Goal: Check status: Check status

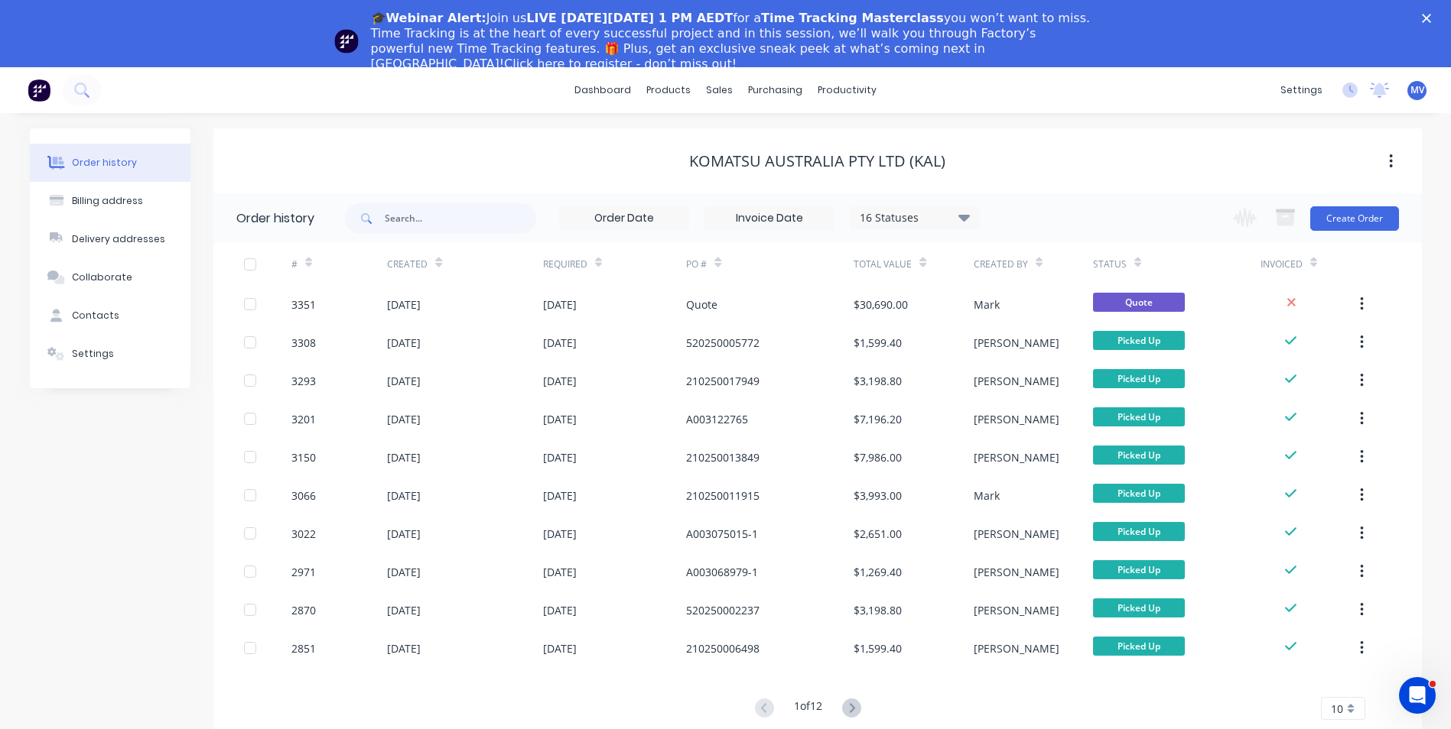
click at [1431, 15] on icon "Close" at bounding box center [1426, 18] width 9 height 9
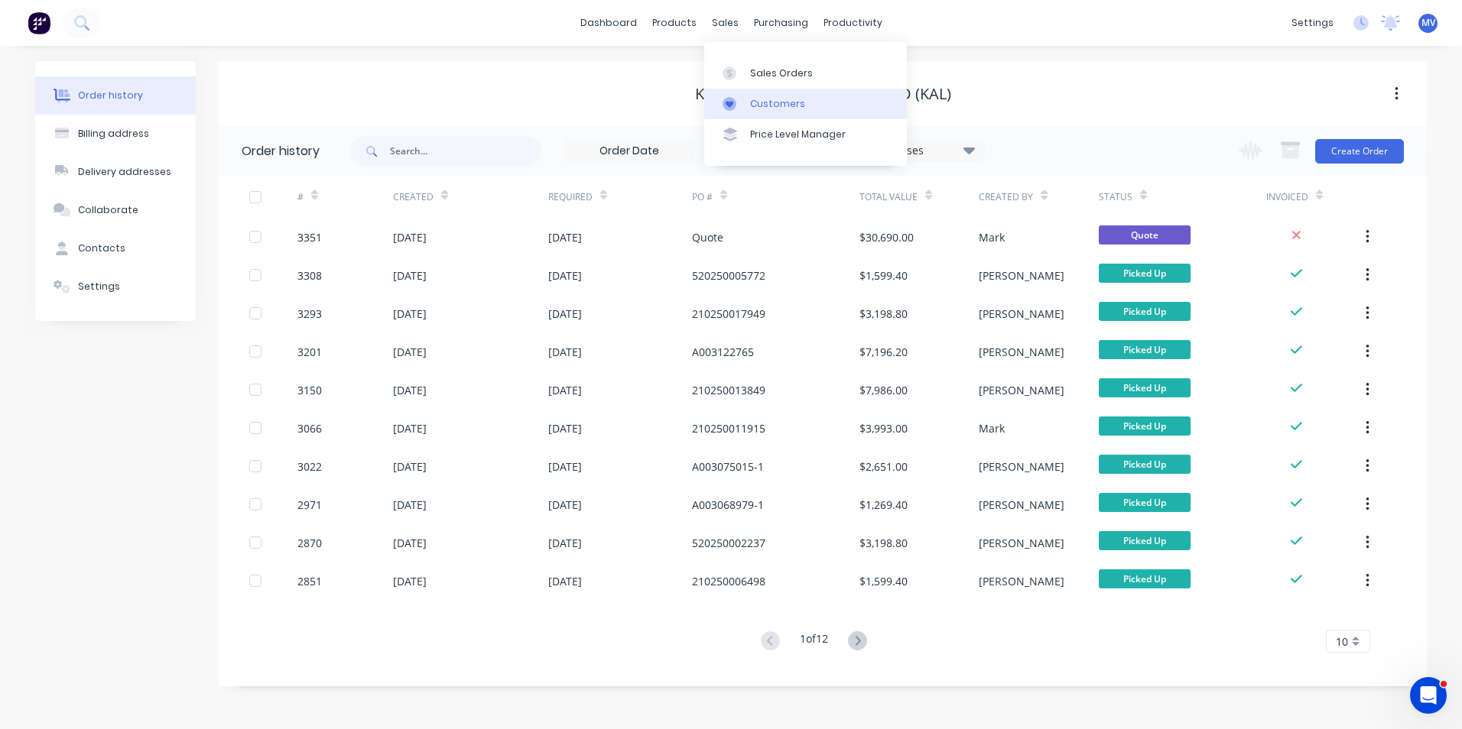
click at [772, 101] on div "Customers" at bounding box center [777, 104] width 55 height 14
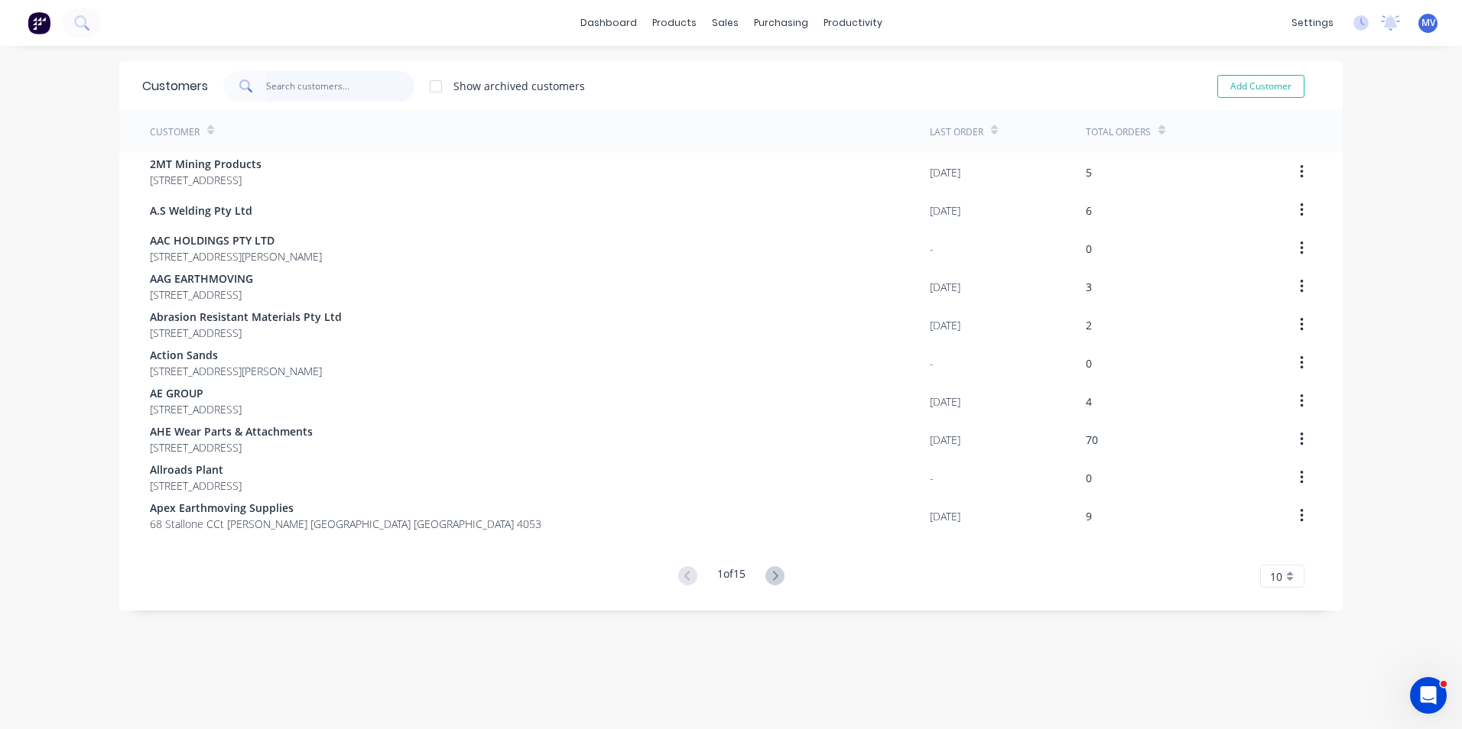
click at [307, 80] on input "text" at bounding box center [340, 86] width 149 height 31
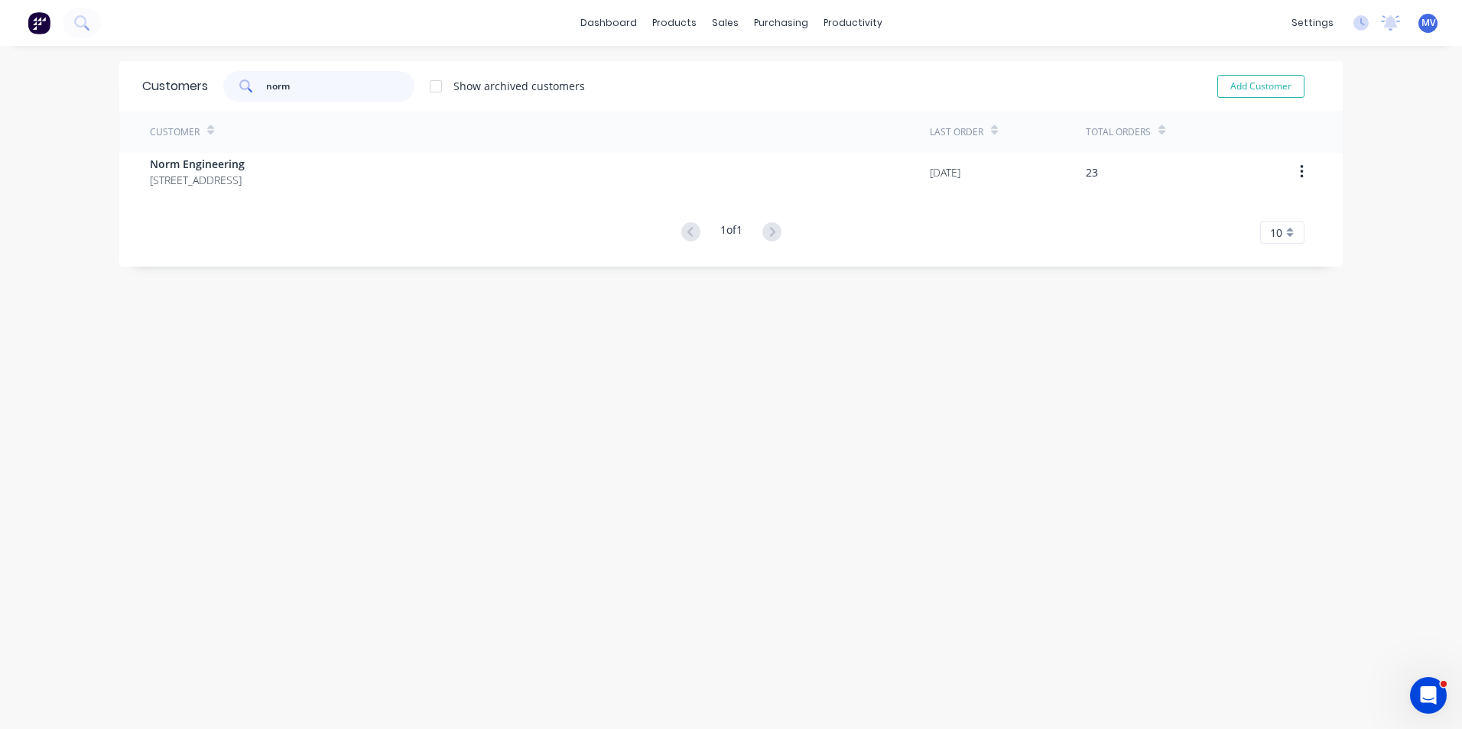
type input "norm"
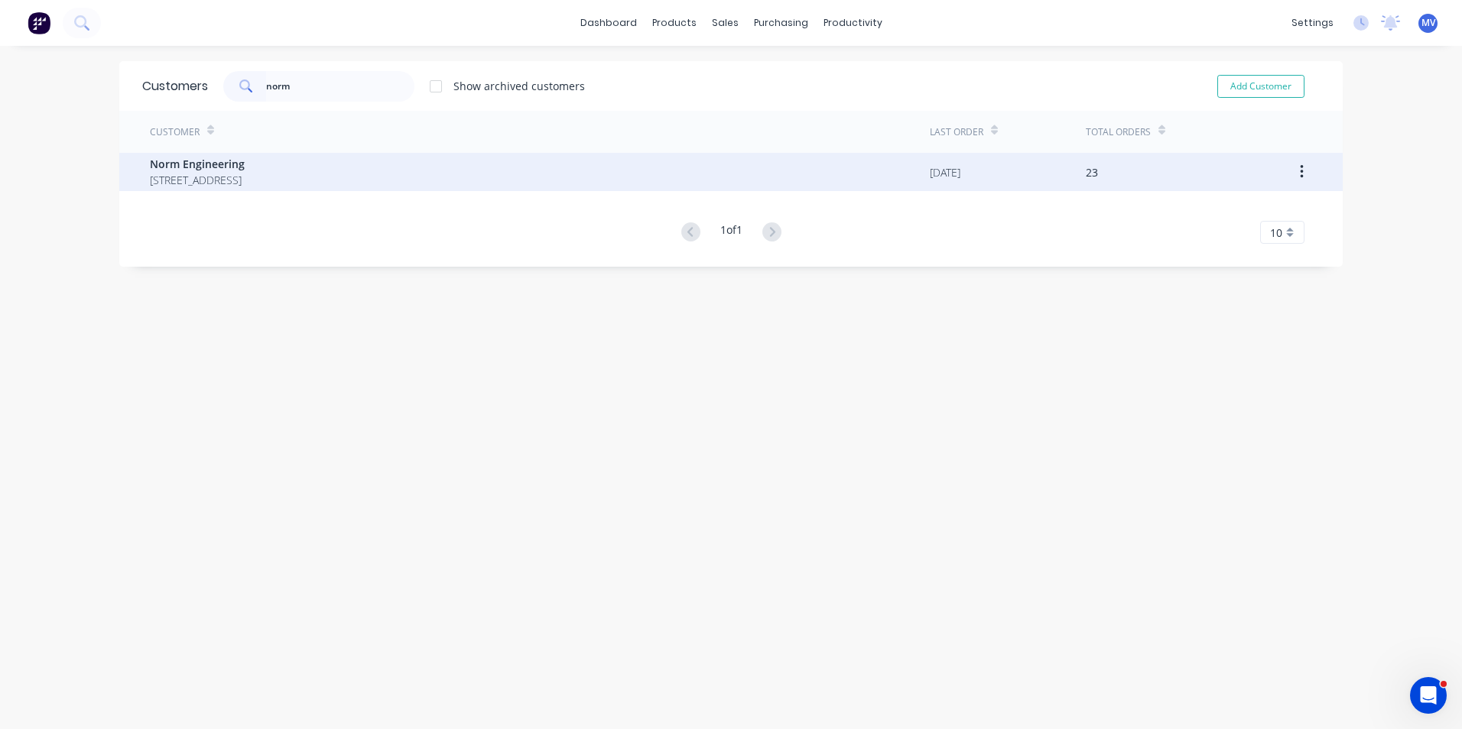
click at [245, 175] on span "[STREET_ADDRESS]" at bounding box center [197, 180] width 95 height 16
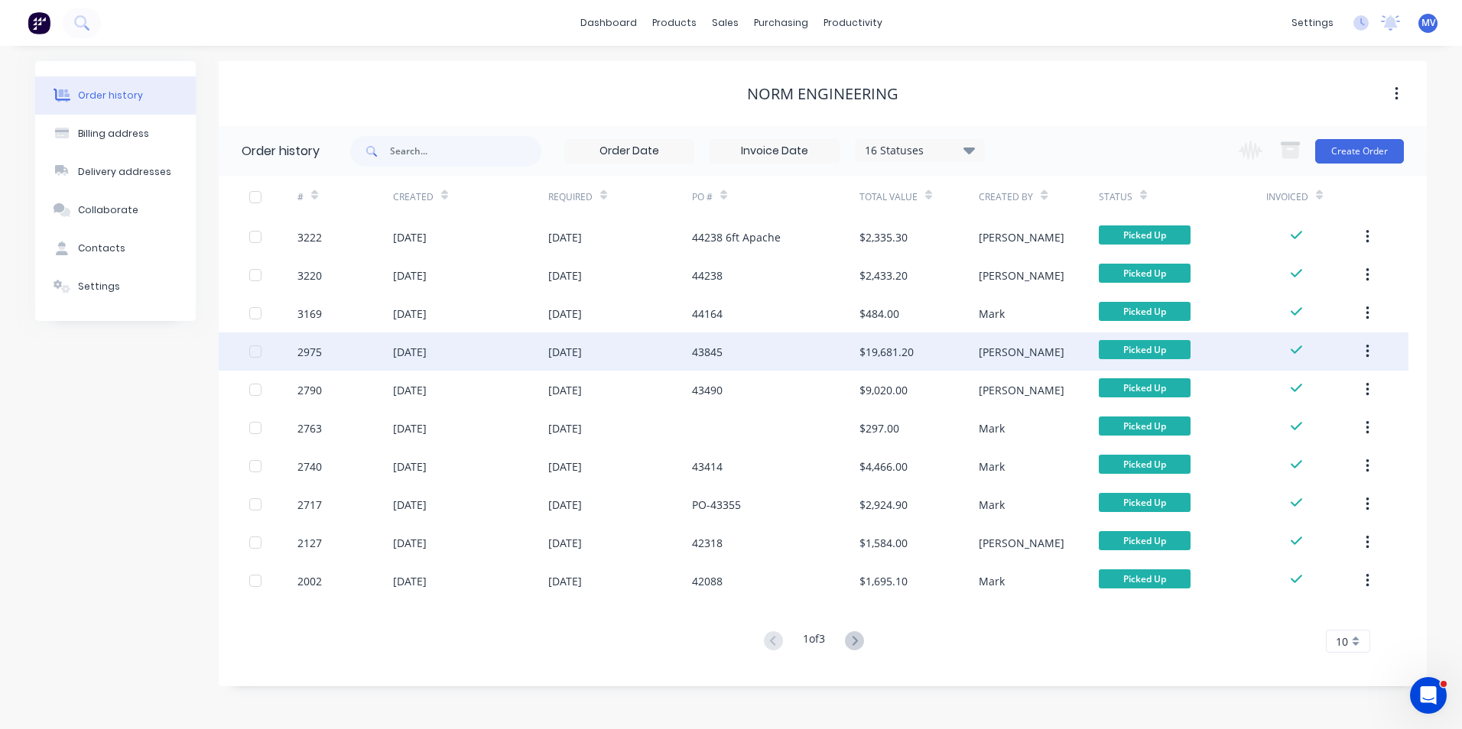
click at [715, 352] on div "43845" at bounding box center [707, 352] width 31 height 16
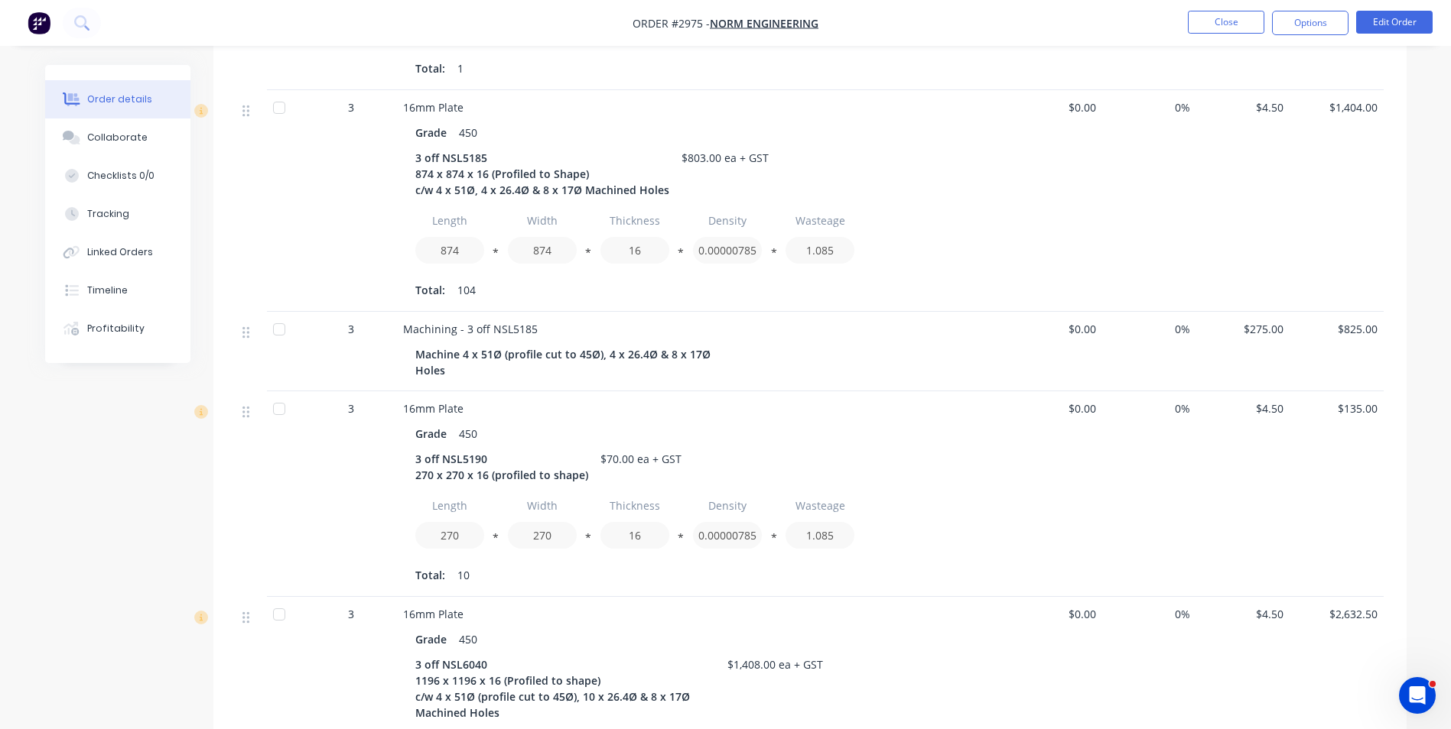
scroll to position [841, 0]
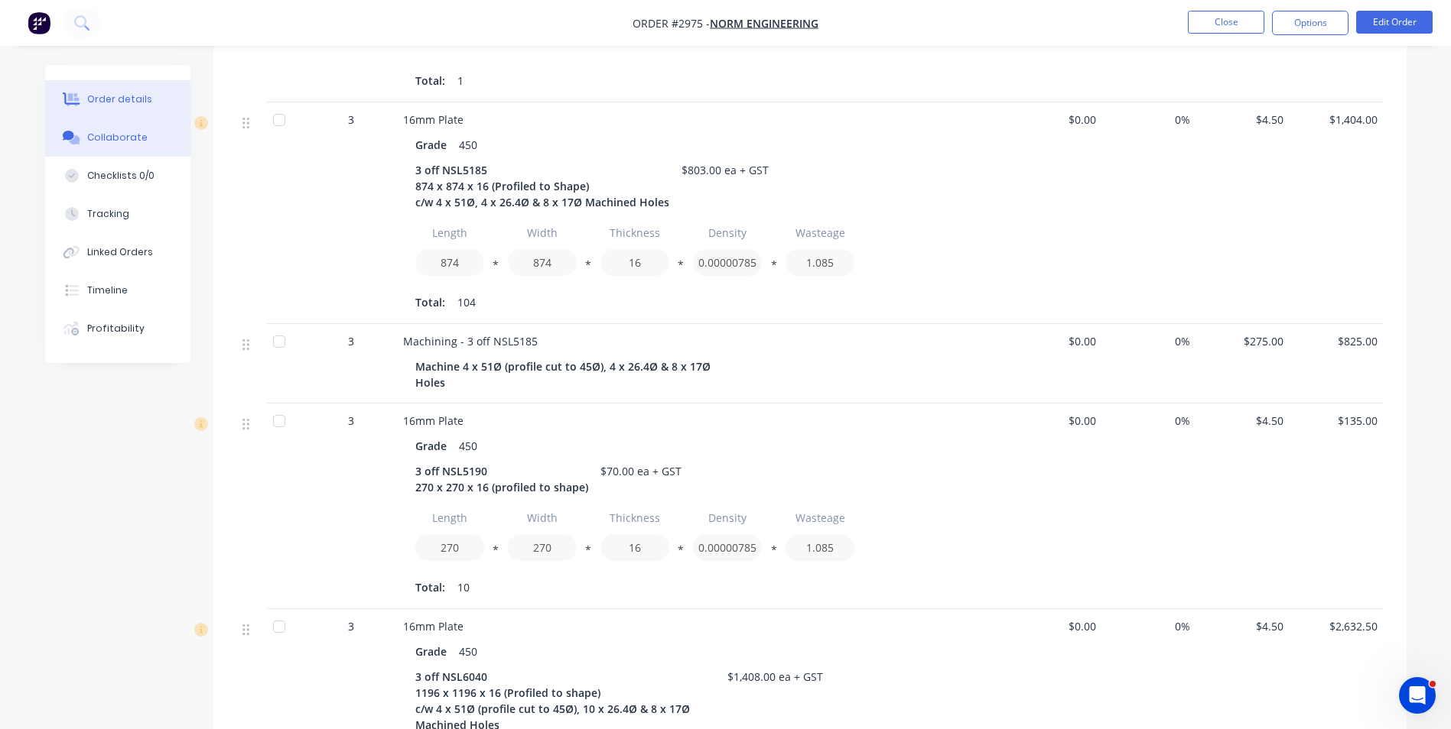
click at [114, 137] on div "Collaborate" at bounding box center [117, 138] width 60 height 14
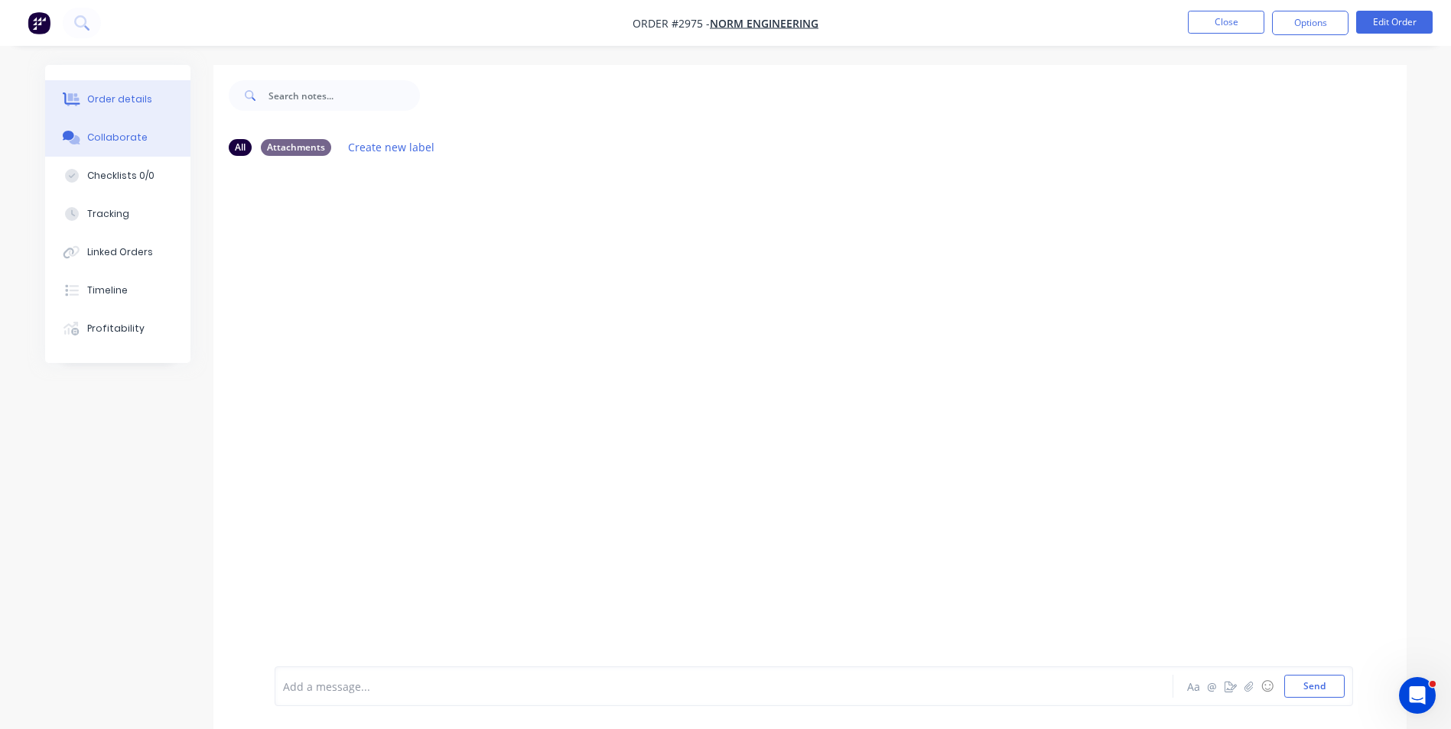
click at [124, 93] on div "Order details" at bounding box center [119, 100] width 65 height 14
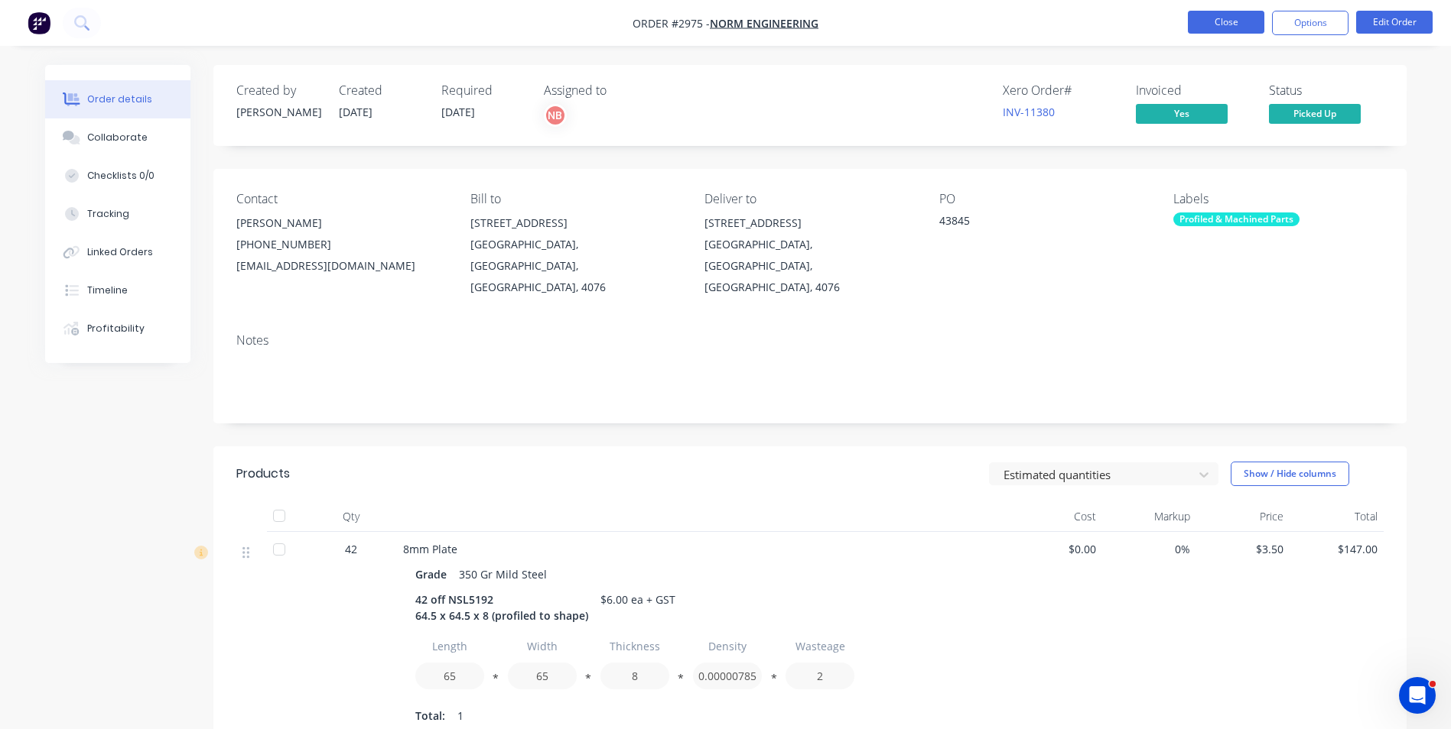
click at [1225, 19] on button "Close" at bounding box center [1226, 22] width 76 height 23
